Goal: Find contact information: Obtain details needed to contact an individual or organization

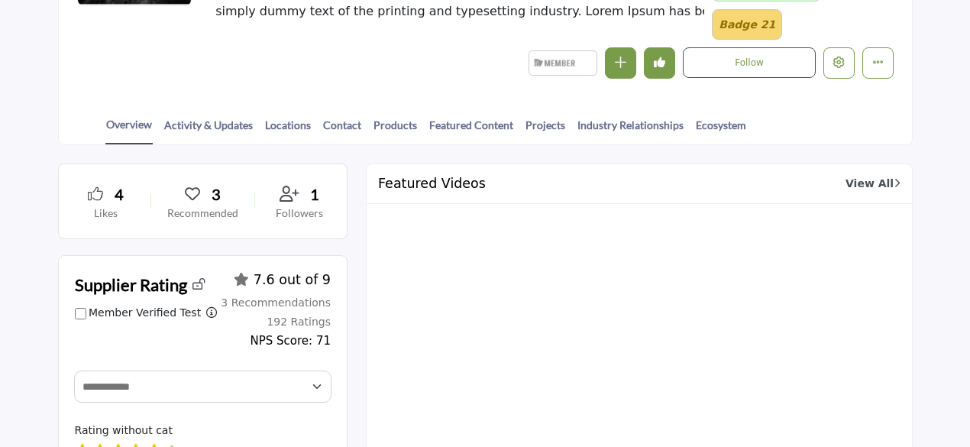
scroll to position [382, 0]
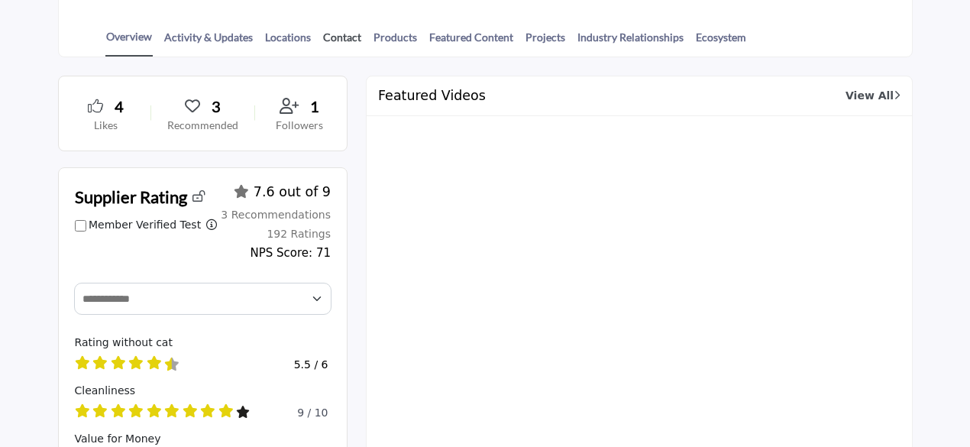
click at [342, 36] on link "Contact" at bounding box center [342, 42] width 40 height 27
click at [397, 38] on link "Products" at bounding box center [395, 42] width 45 height 27
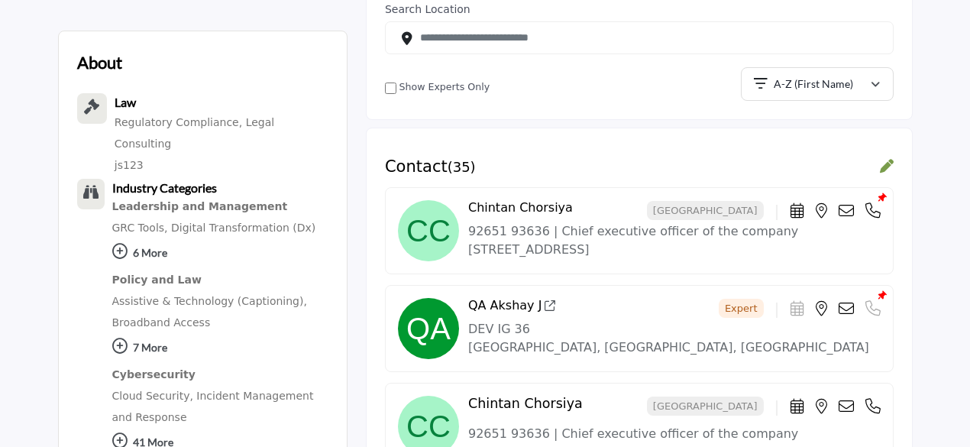
scroll to position [535, 0]
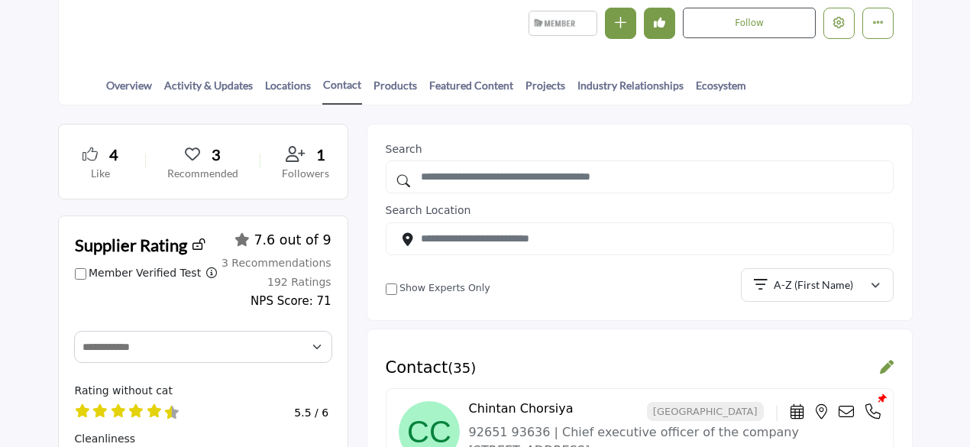
scroll to position [321, 0]
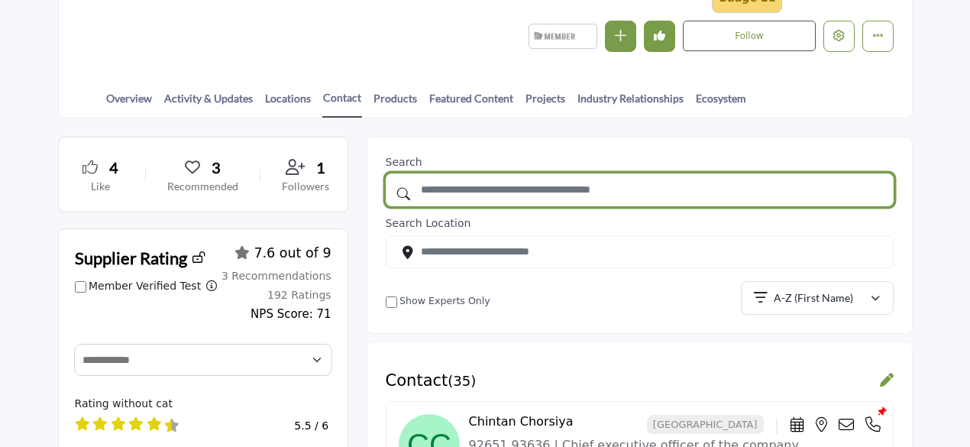
click at [504, 190] on input "text" at bounding box center [640, 189] width 508 height 33
type input "*******"
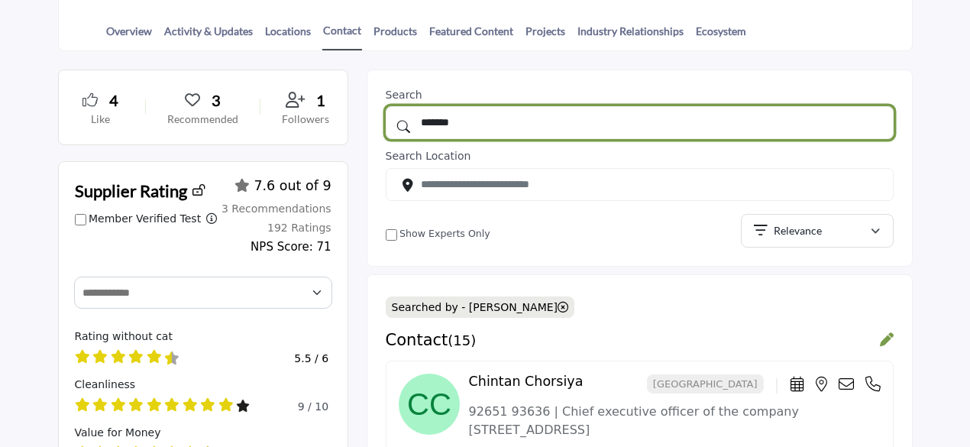
scroll to position [550, 0]
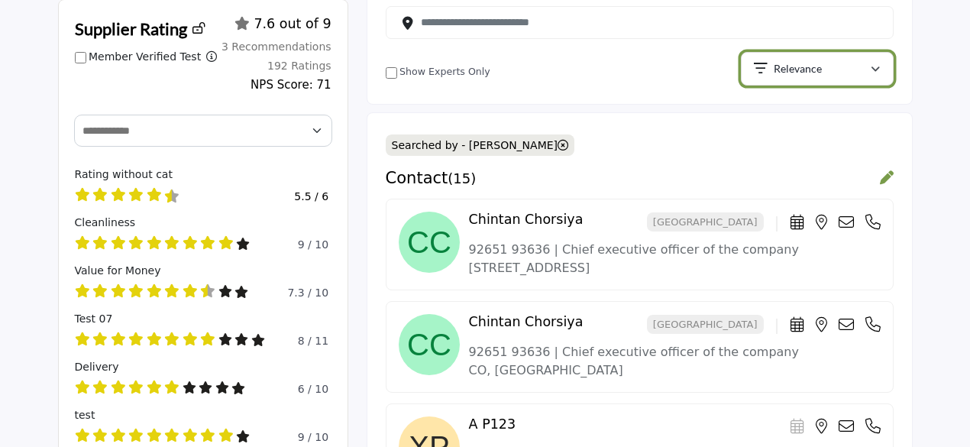
click at [874, 64] on icon "button" at bounding box center [875, 69] width 9 height 11
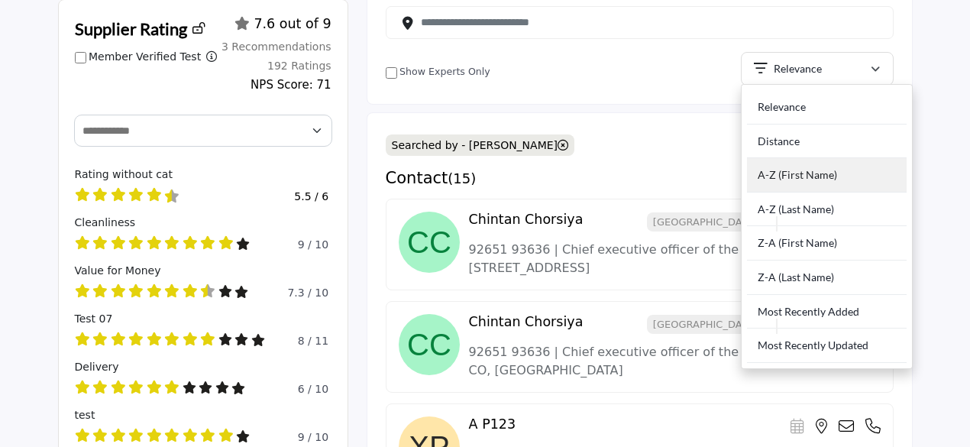
click at [796, 179] on div "A-Z (First Name)" at bounding box center [827, 175] width 160 height 34
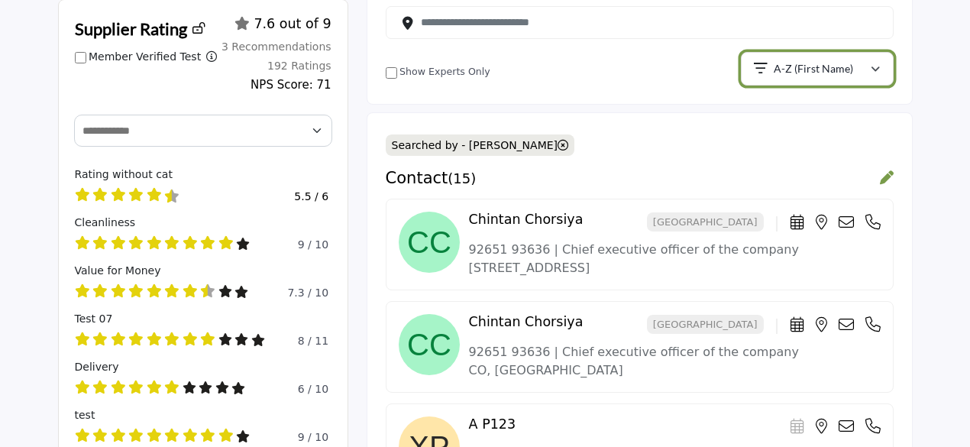
click at [867, 68] on div "A-Z (First Name)" at bounding box center [812, 69] width 117 height 18
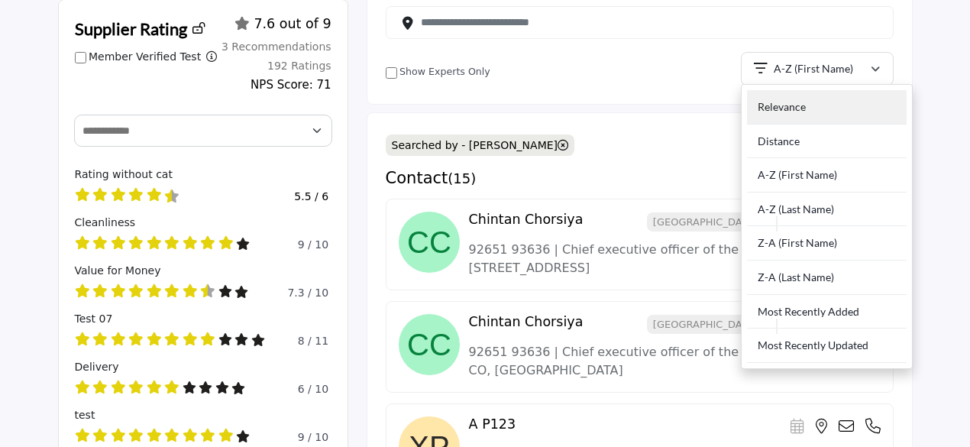
click at [790, 104] on div "Relevance" at bounding box center [827, 107] width 160 height 34
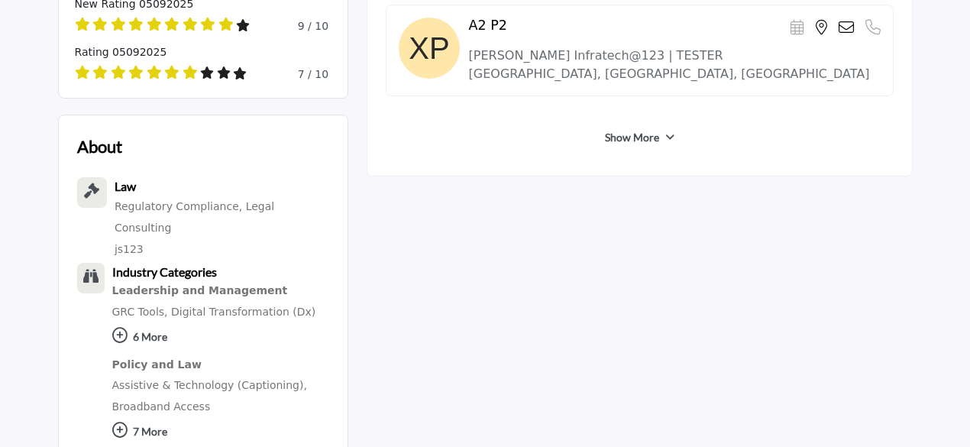
scroll to position [1162, 0]
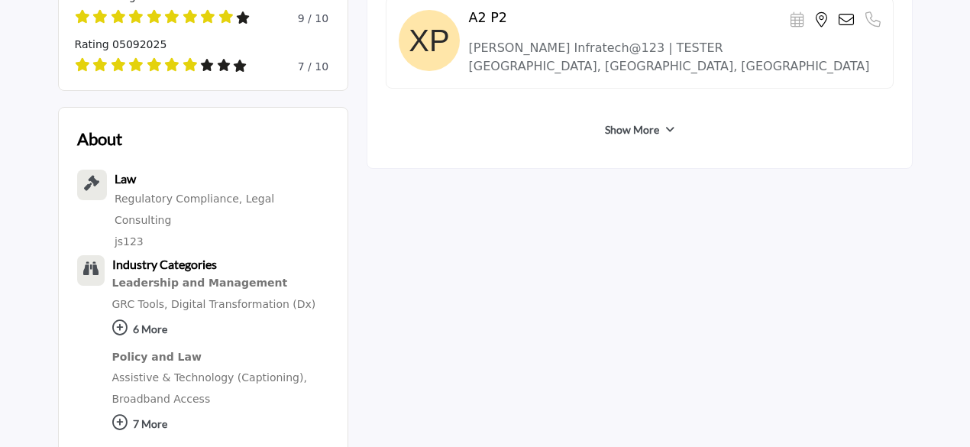
click at [651, 123] on link "Show More" at bounding box center [632, 129] width 54 height 15
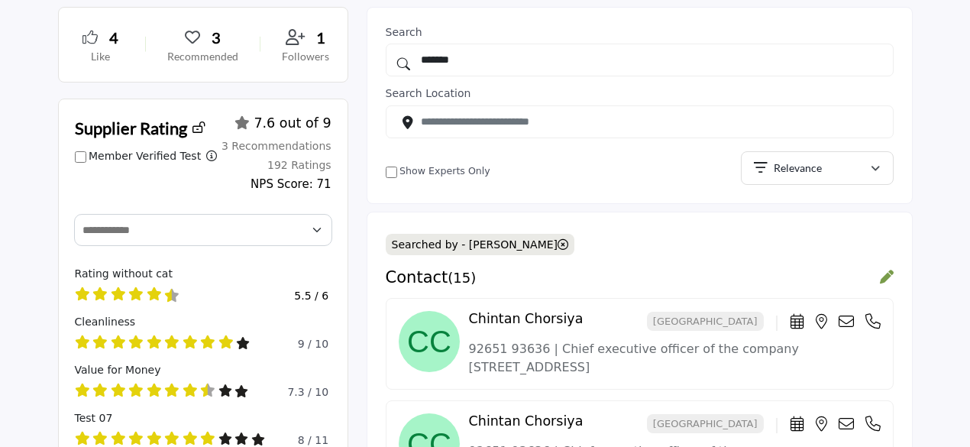
scroll to position [397, 0]
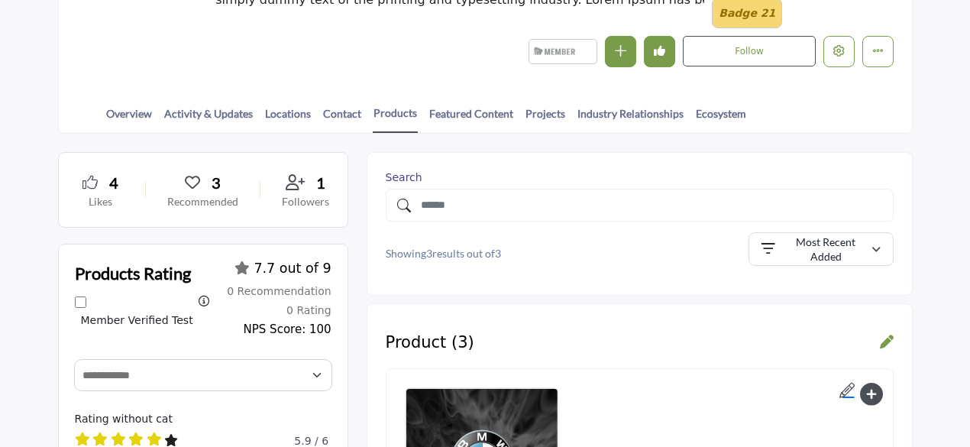
scroll to position [306, 0]
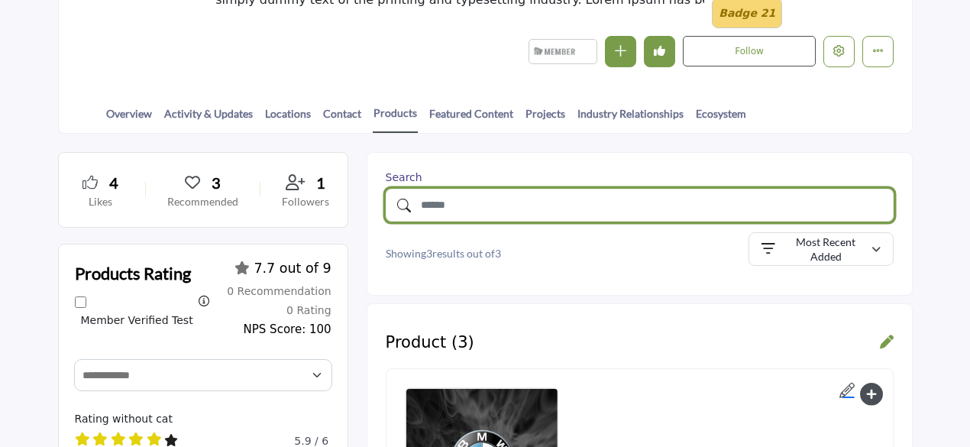
click at [496, 206] on input "text" at bounding box center [640, 205] width 508 height 33
type input "***"
